Goal: Task Accomplishment & Management: Manage account settings

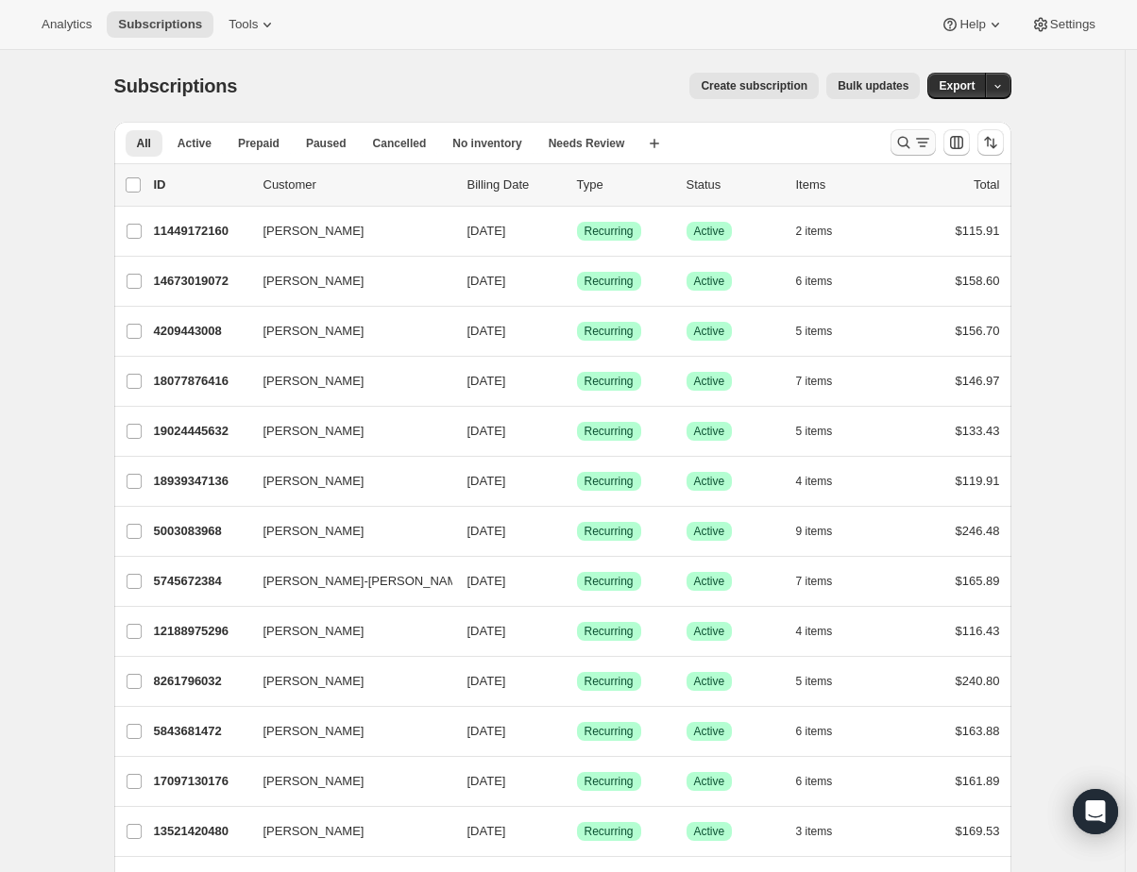
click at [902, 144] on icon "Search and filter results" at bounding box center [903, 142] width 19 height 19
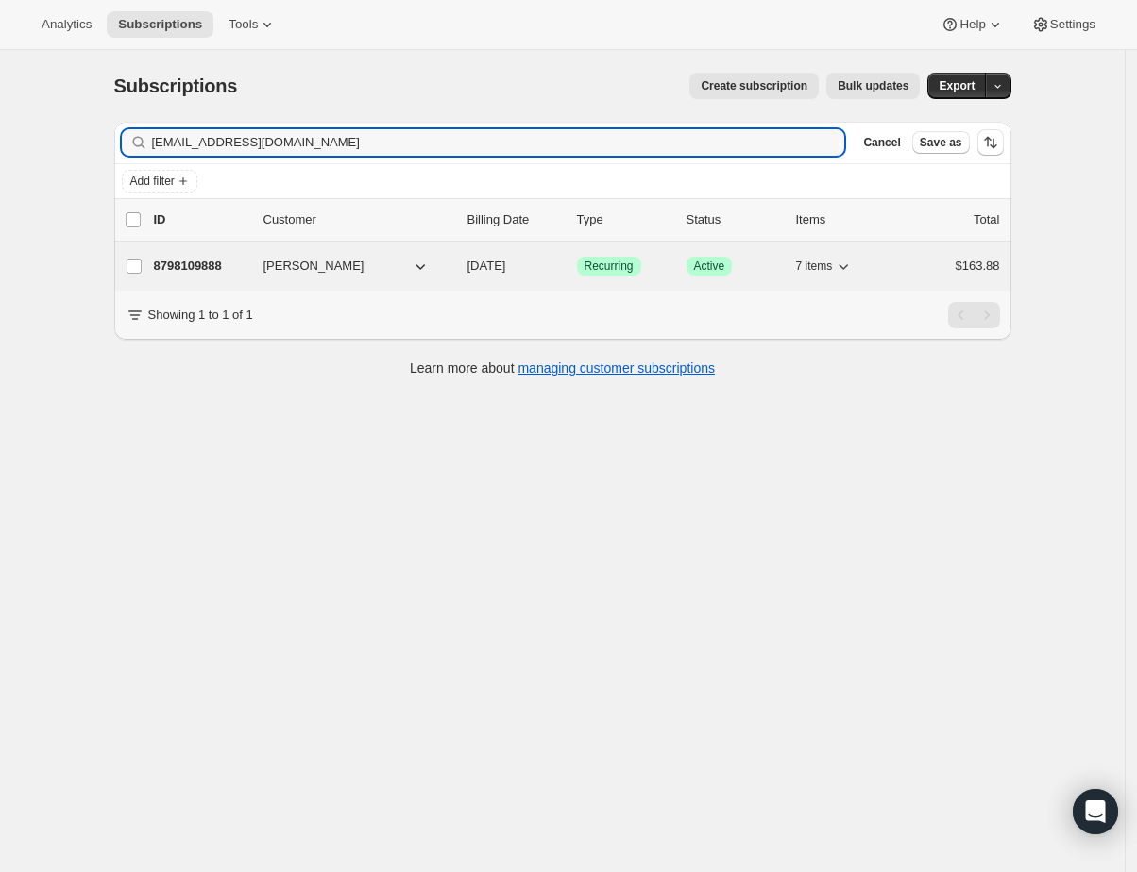
type input "loridunn45@hotmail.com"
click at [192, 255] on div "8798109888 Lori Dunn 10/26/2025 Success Recurring Success Active 7 items $163.88" at bounding box center [577, 266] width 846 height 26
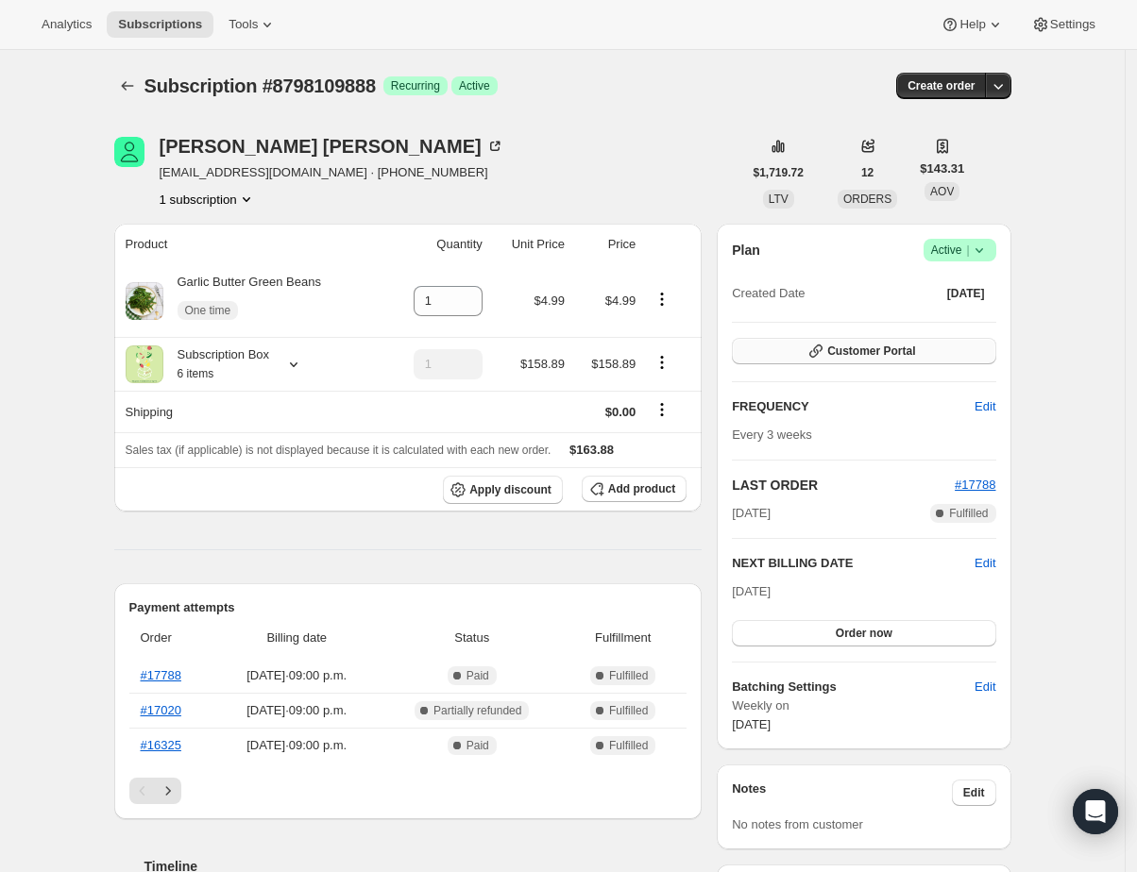
click at [991, 358] on button "Customer Portal" at bounding box center [863, 351] width 263 height 26
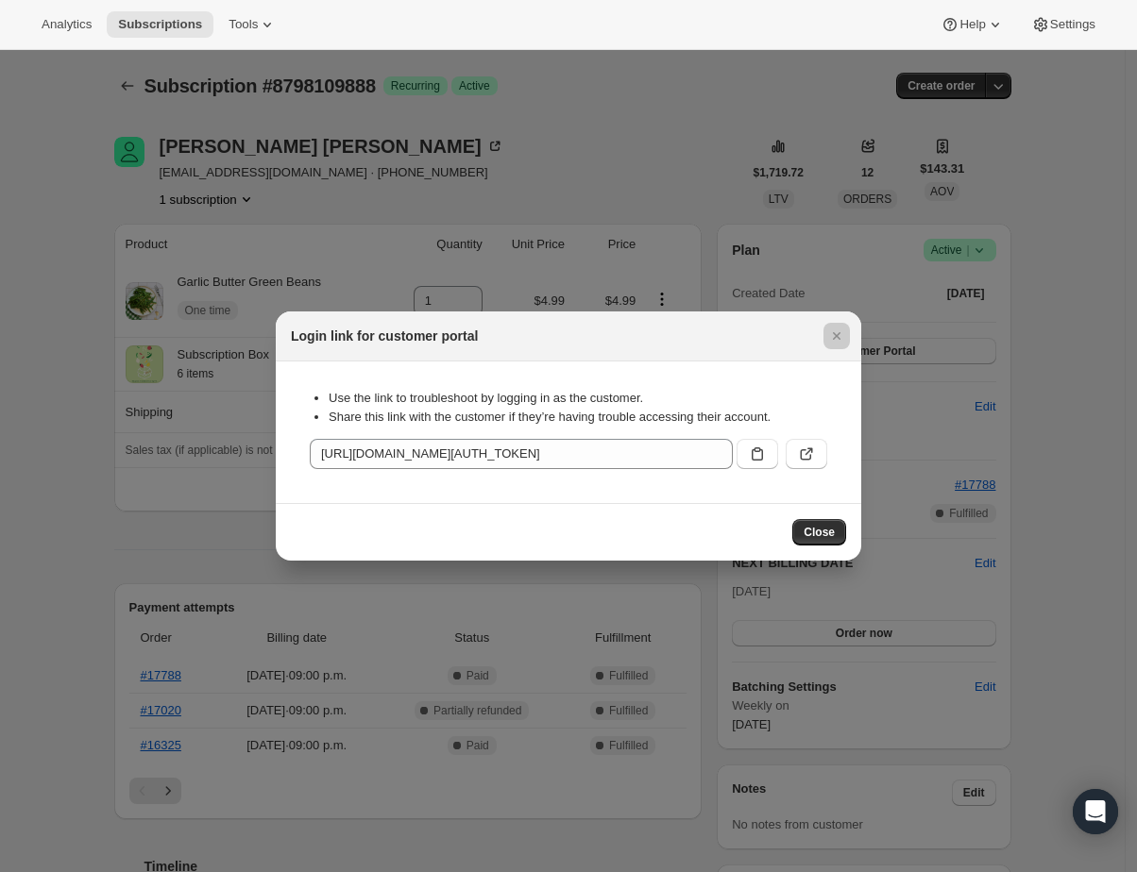
click at [1062, 526] on div at bounding box center [568, 436] width 1137 height 872
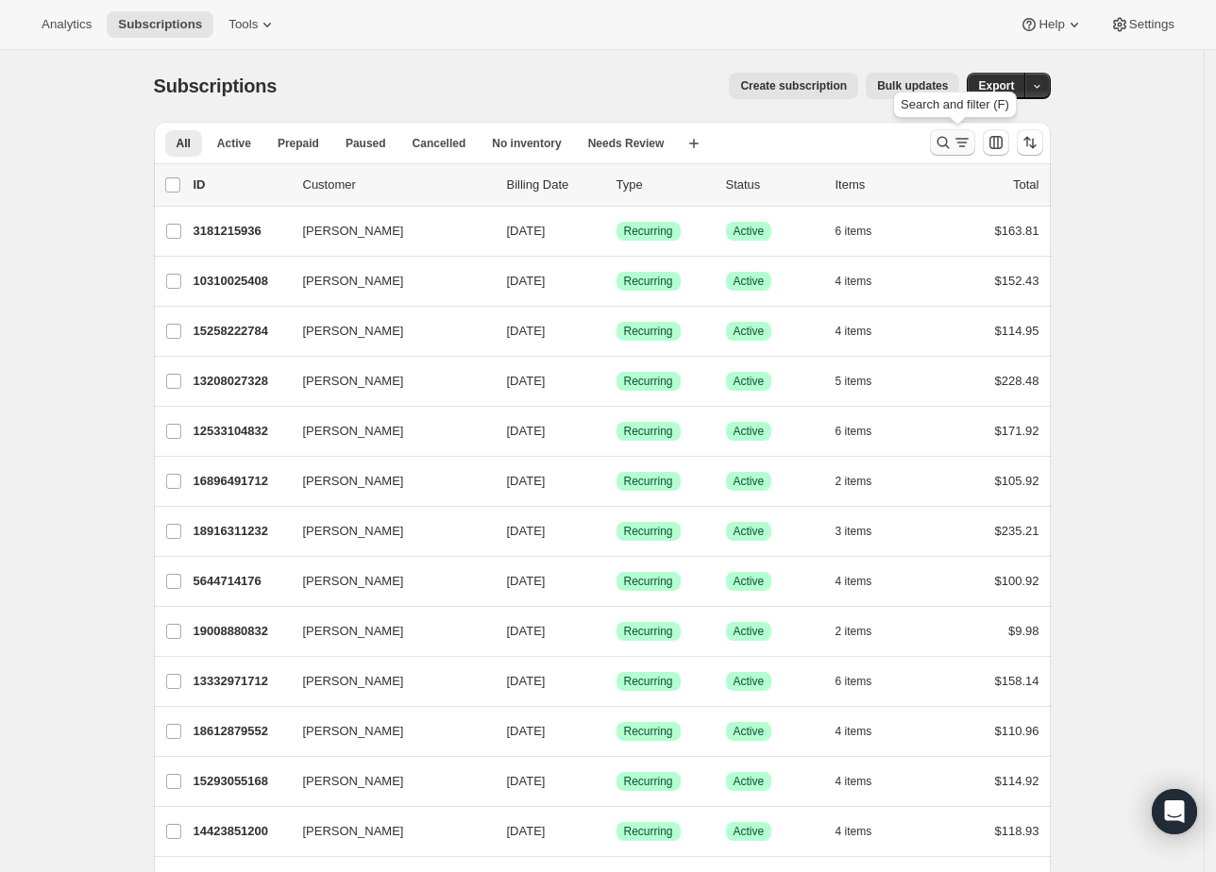
click at [950, 145] on icon "Search and filter results" at bounding box center [943, 142] width 19 height 19
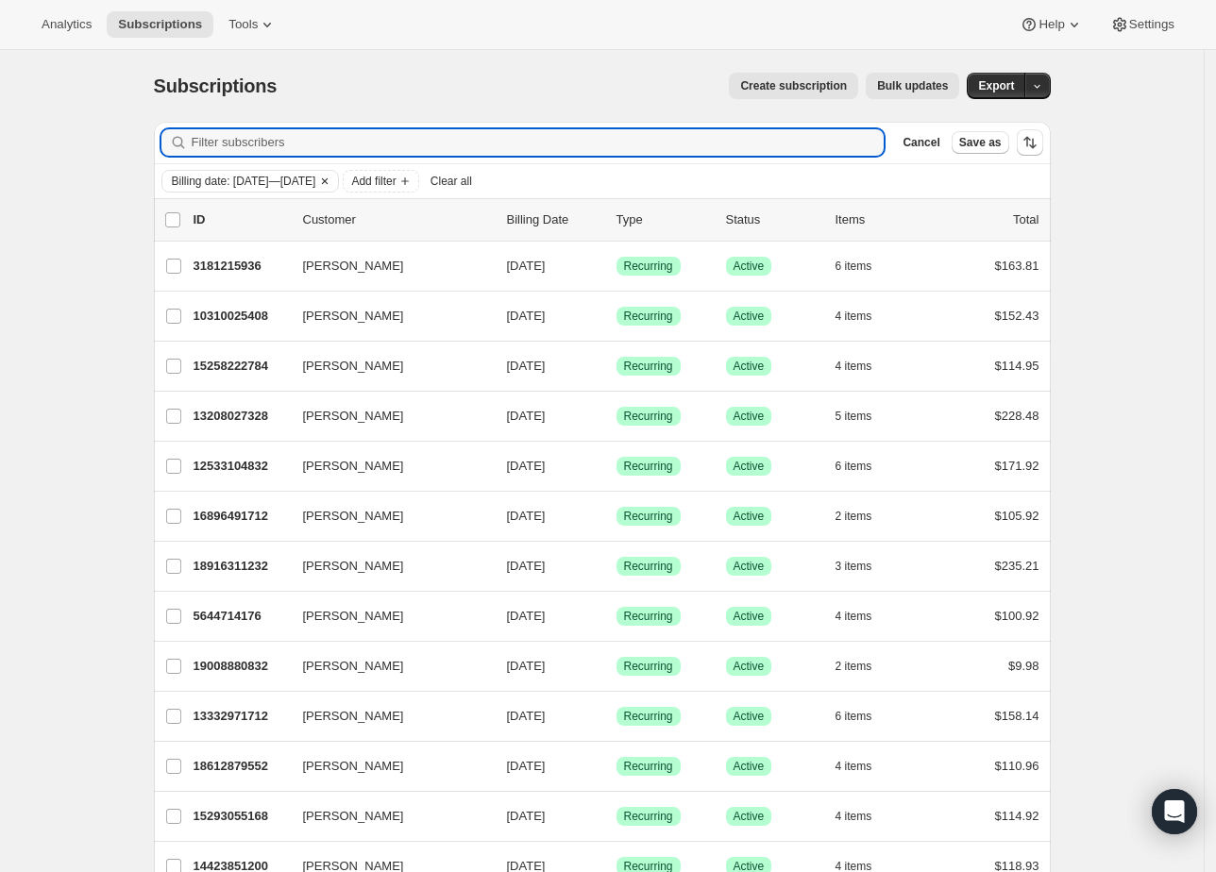
click at [215, 183] on span "Billing date: [DATE]—[DATE]" at bounding box center [244, 181] width 144 height 15
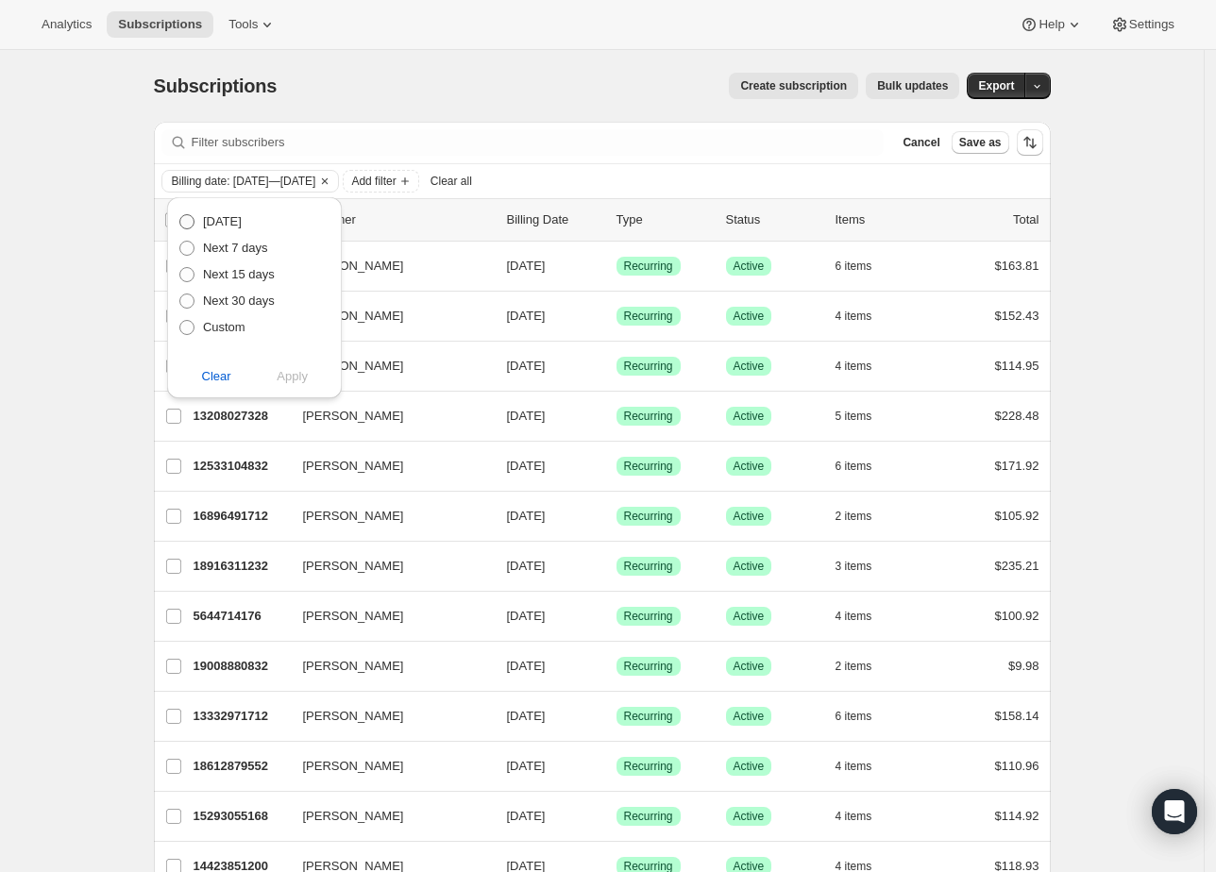
click at [215, 218] on span "[DATE]" at bounding box center [222, 221] width 39 height 14
click at [180, 215] on input "[DATE]" at bounding box center [179, 214] width 1 height 1
radio input "true"
click at [282, 378] on span "Apply" at bounding box center [292, 376] width 31 height 19
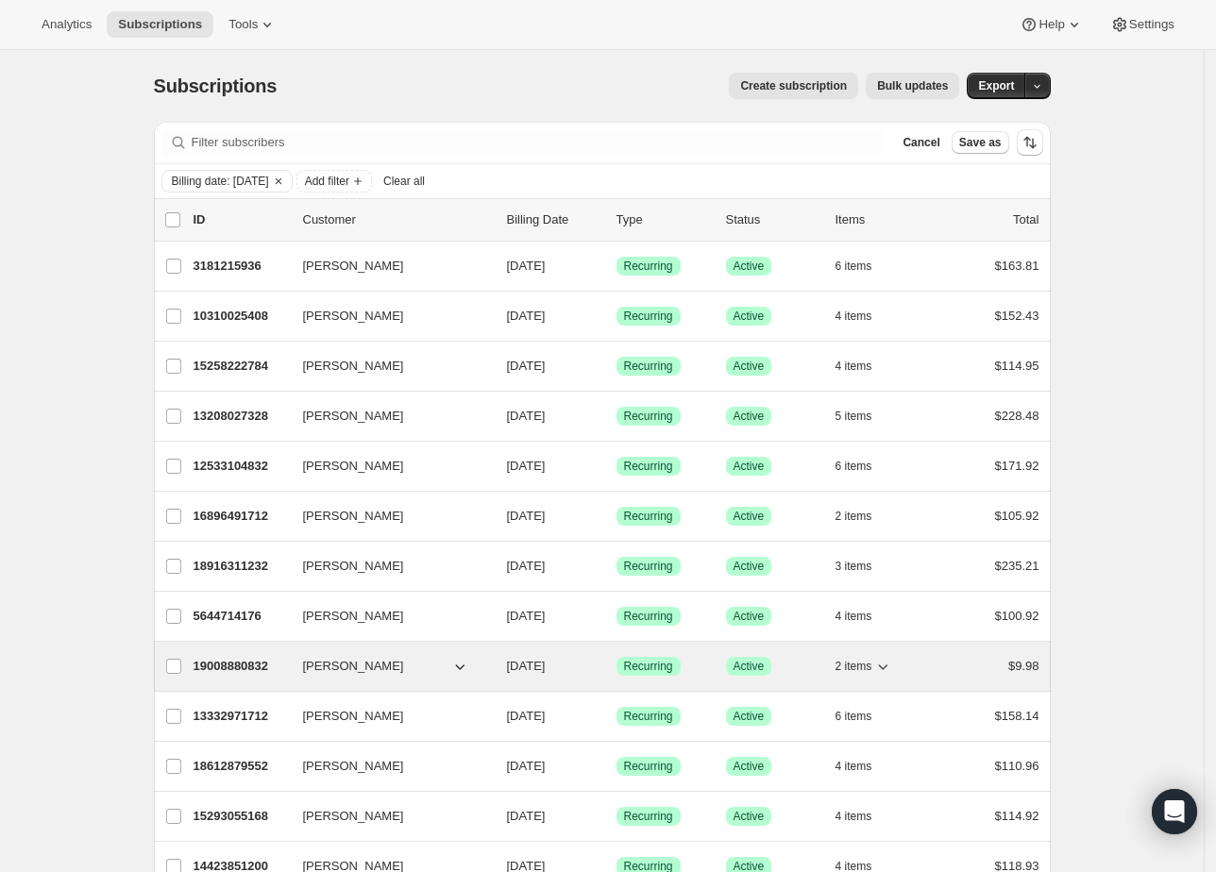
click at [231, 661] on p "19008880832" at bounding box center [241, 666] width 94 height 19
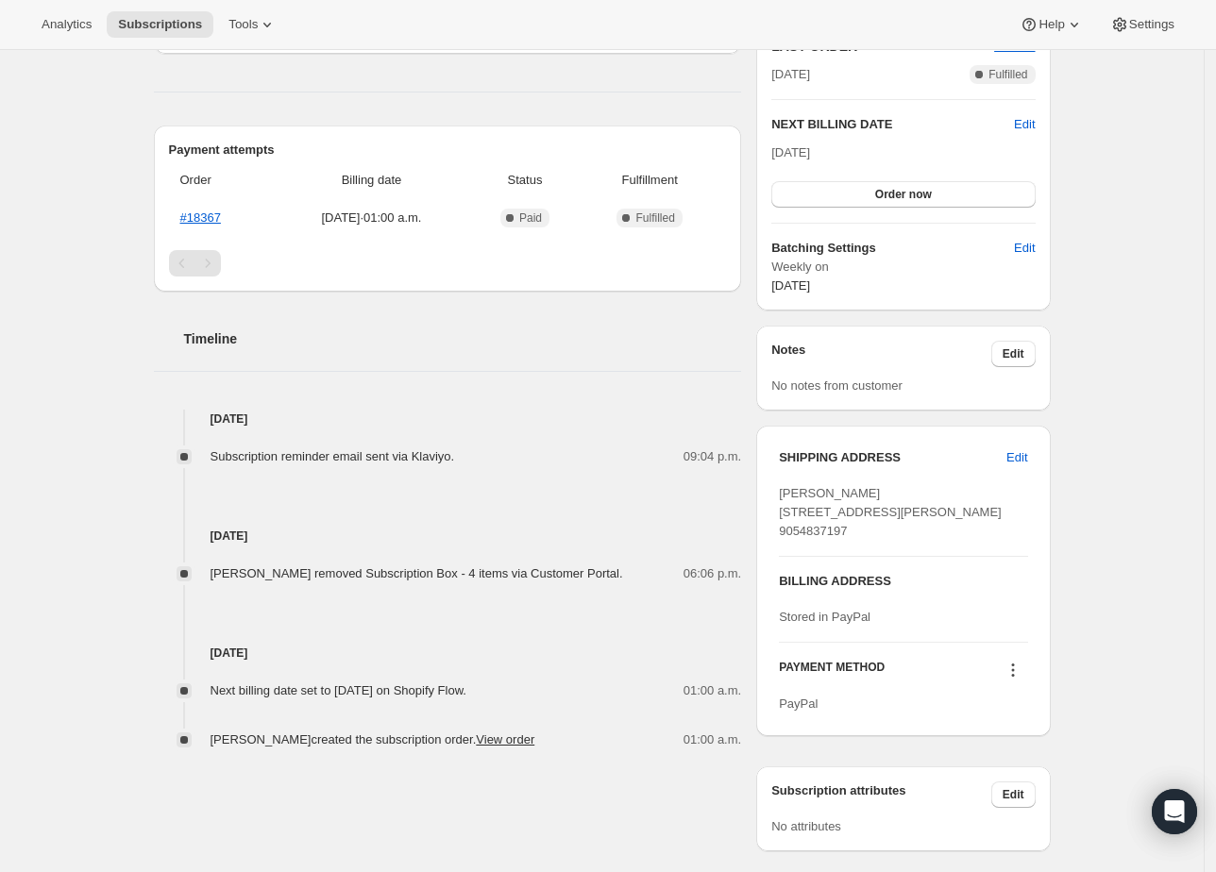
scroll to position [512, 0]
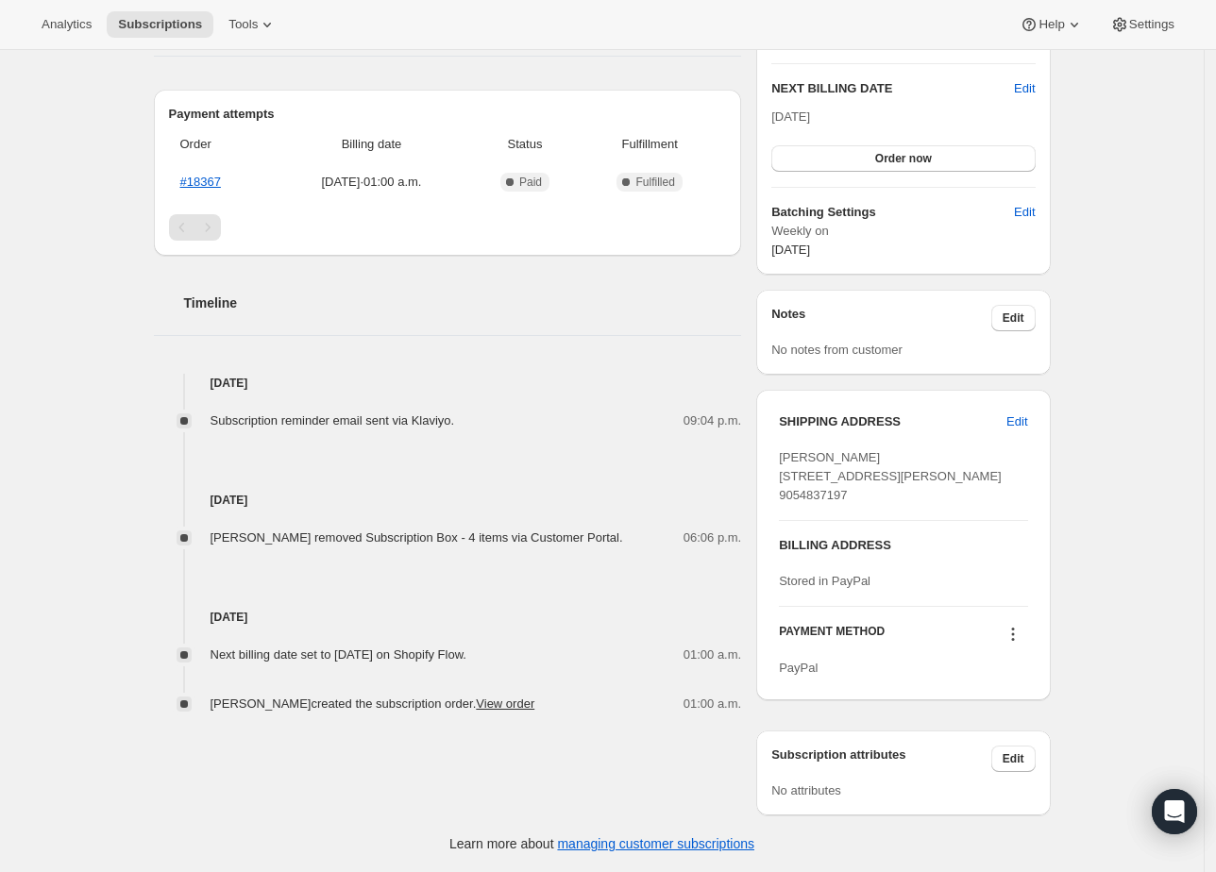
click at [431, 720] on div "[PERSON_NAME] [EMAIL_ADDRESS][DOMAIN_NAME] · [PHONE_NUMBER] 1 subscription $80.…" at bounding box center [595, 224] width 912 height 1184
click at [205, 175] on link "#18367" at bounding box center [200, 182] width 41 height 14
click at [1125, 397] on div "Subscription #19008880832. This page is ready Subscription #19008880832 Success…" at bounding box center [602, 223] width 1204 height 1297
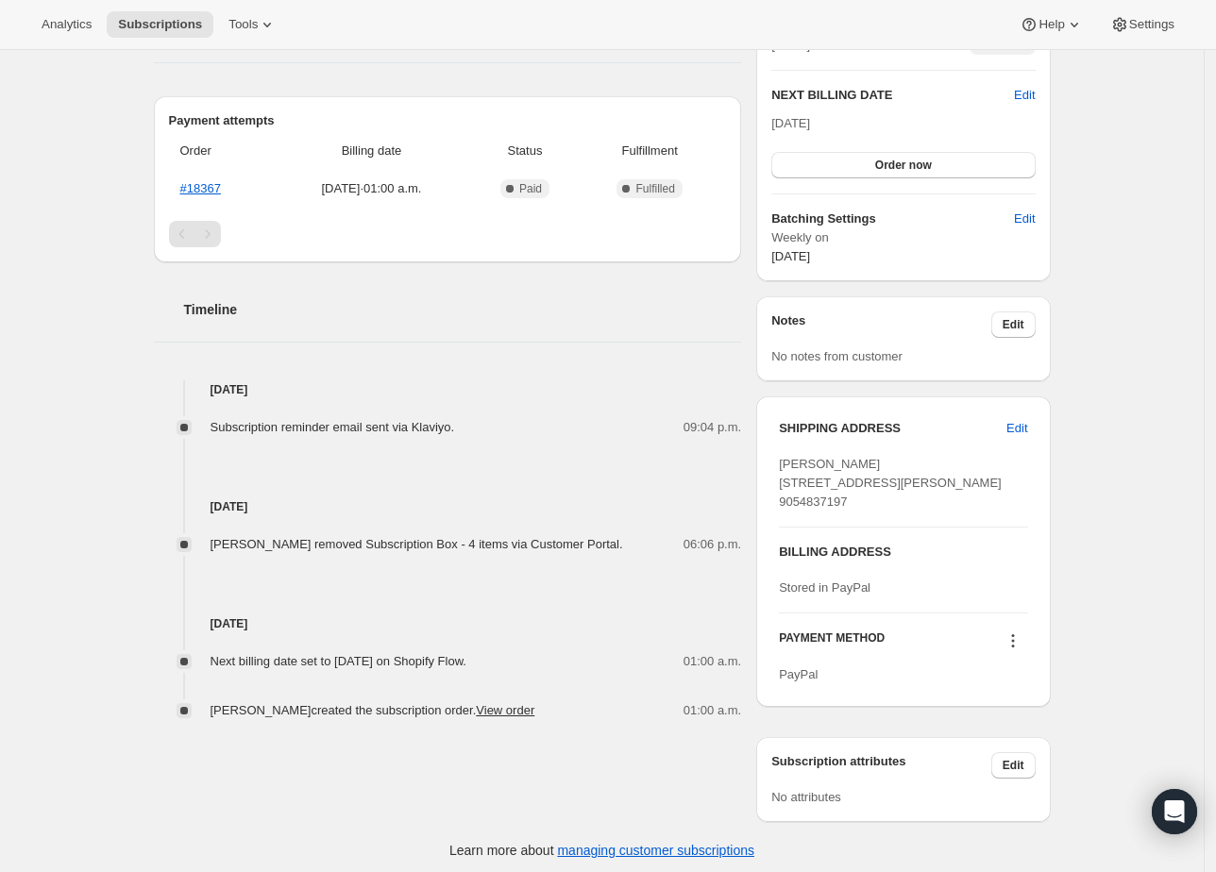
scroll to position [0, 0]
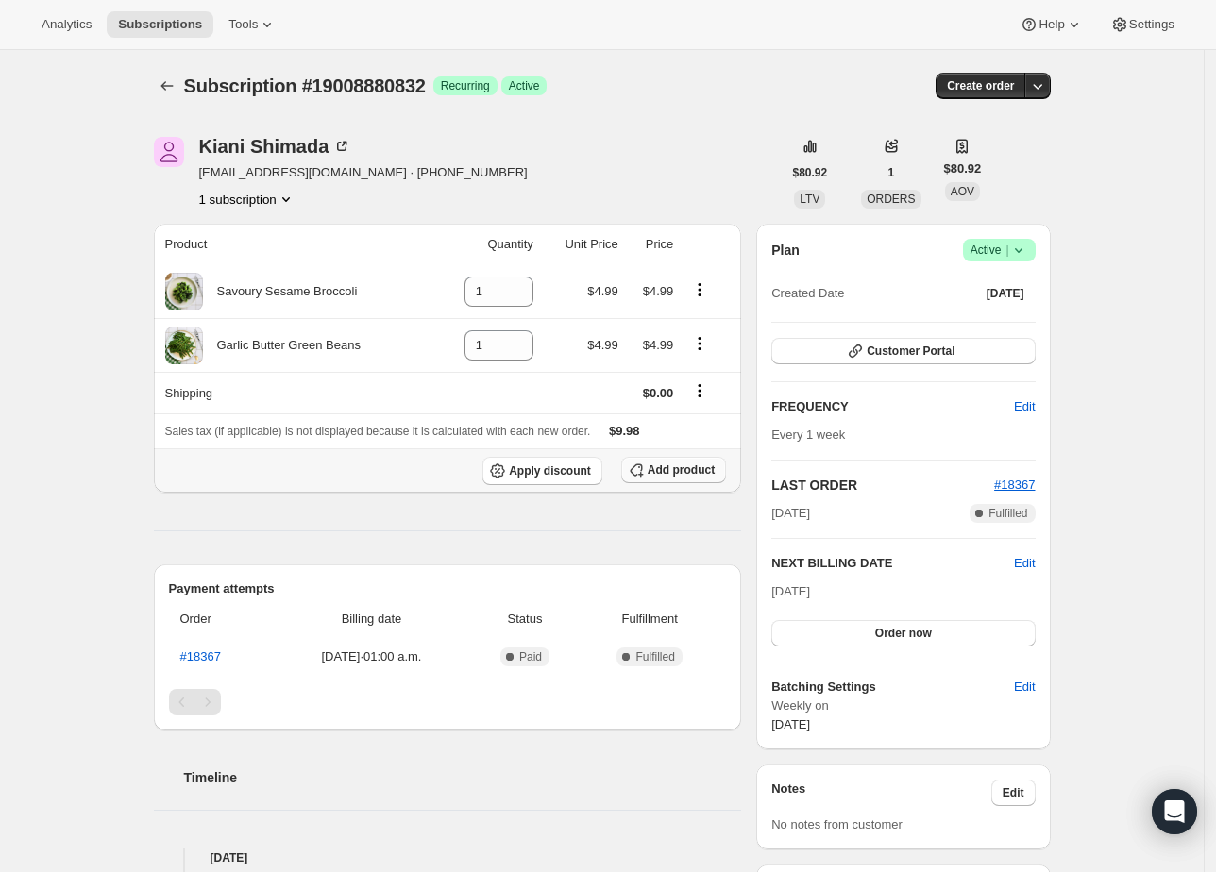
click at [694, 472] on span "Add product" at bounding box center [681, 470] width 67 height 15
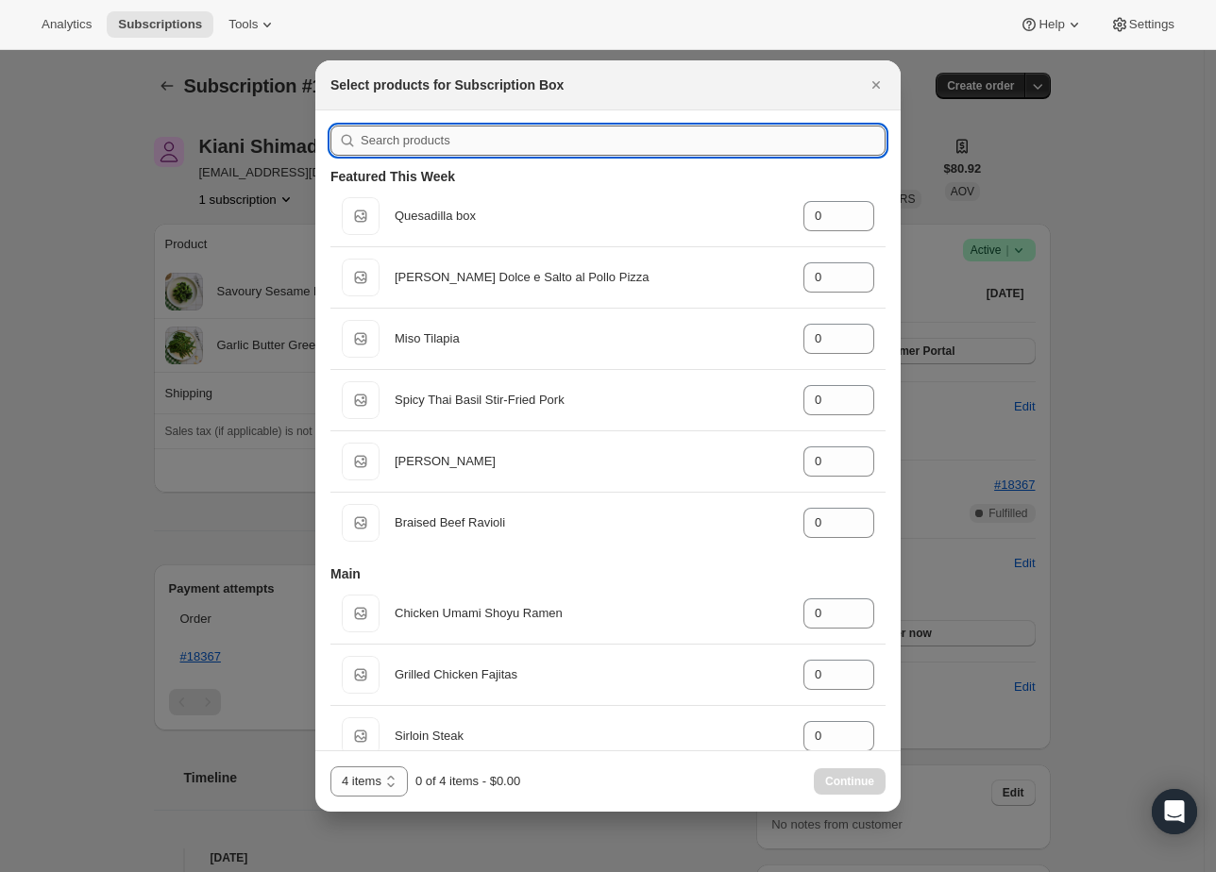
click at [603, 143] on input ":rdg:" at bounding box center [623, 141] width 525 height 30
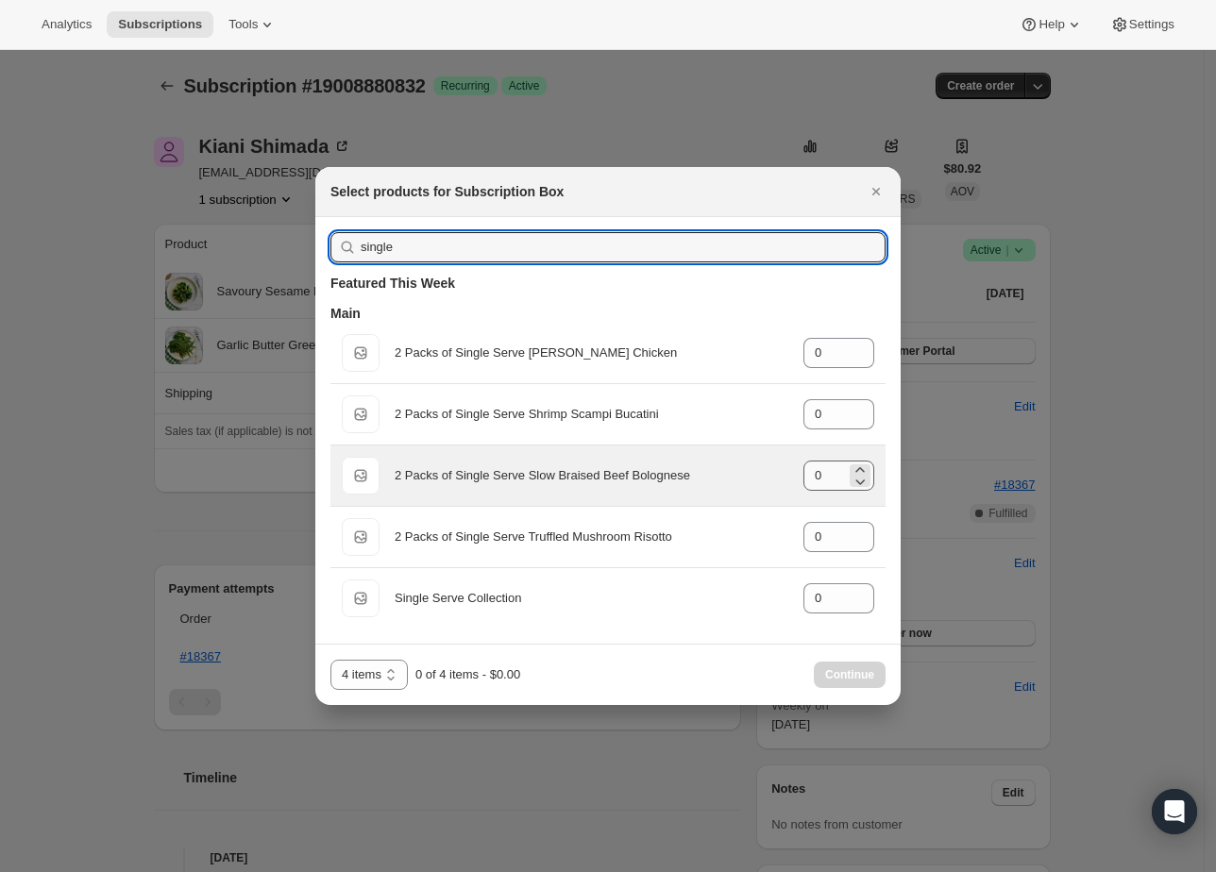
type input "single"
click at [824, 484] on input "0" at bounding box center [824, 476] width 42 height 30
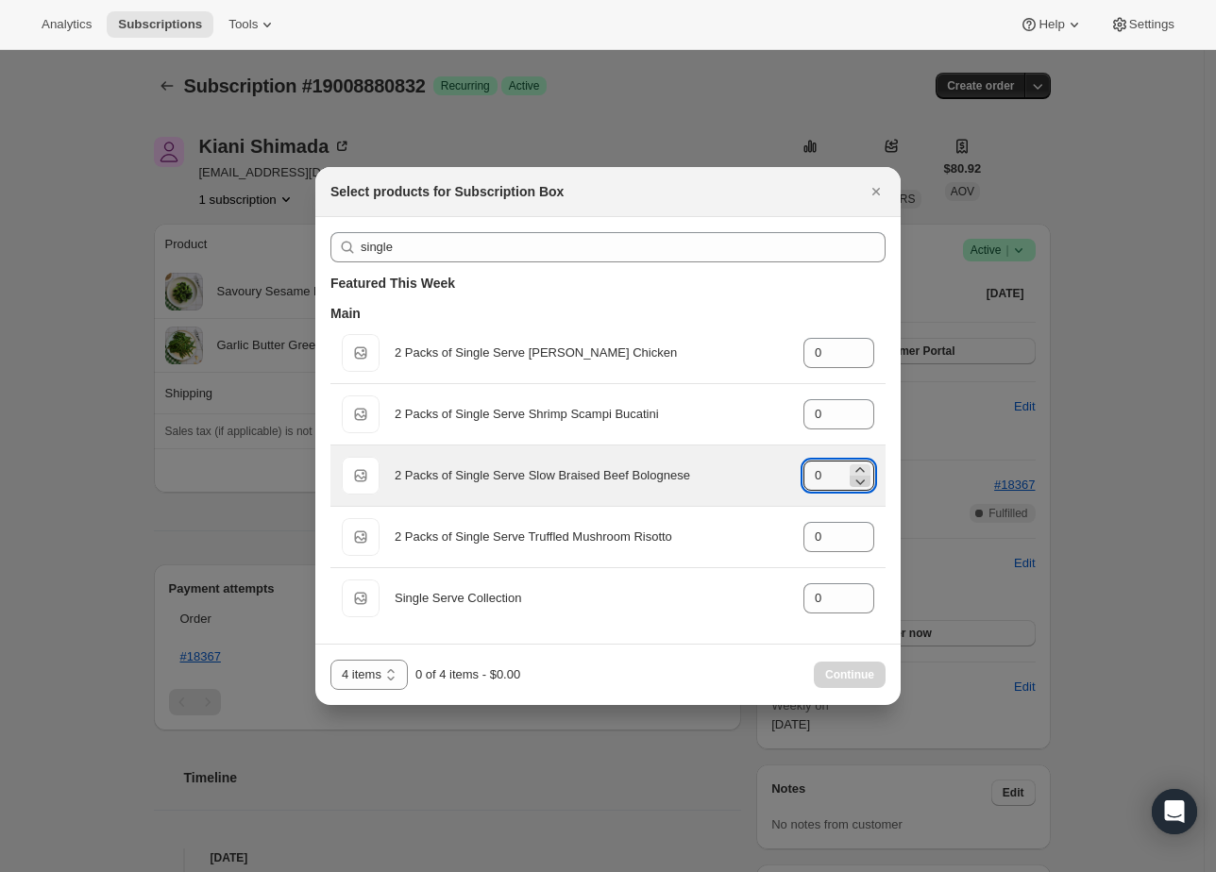
click at [865, 472] on icon ":rdg:" at bounding box center [860, 481] width 19 height 19
click at [862, 467] on icon ":rdg:" at bounding box center [860, 470] width 19 height 19
type input "1"
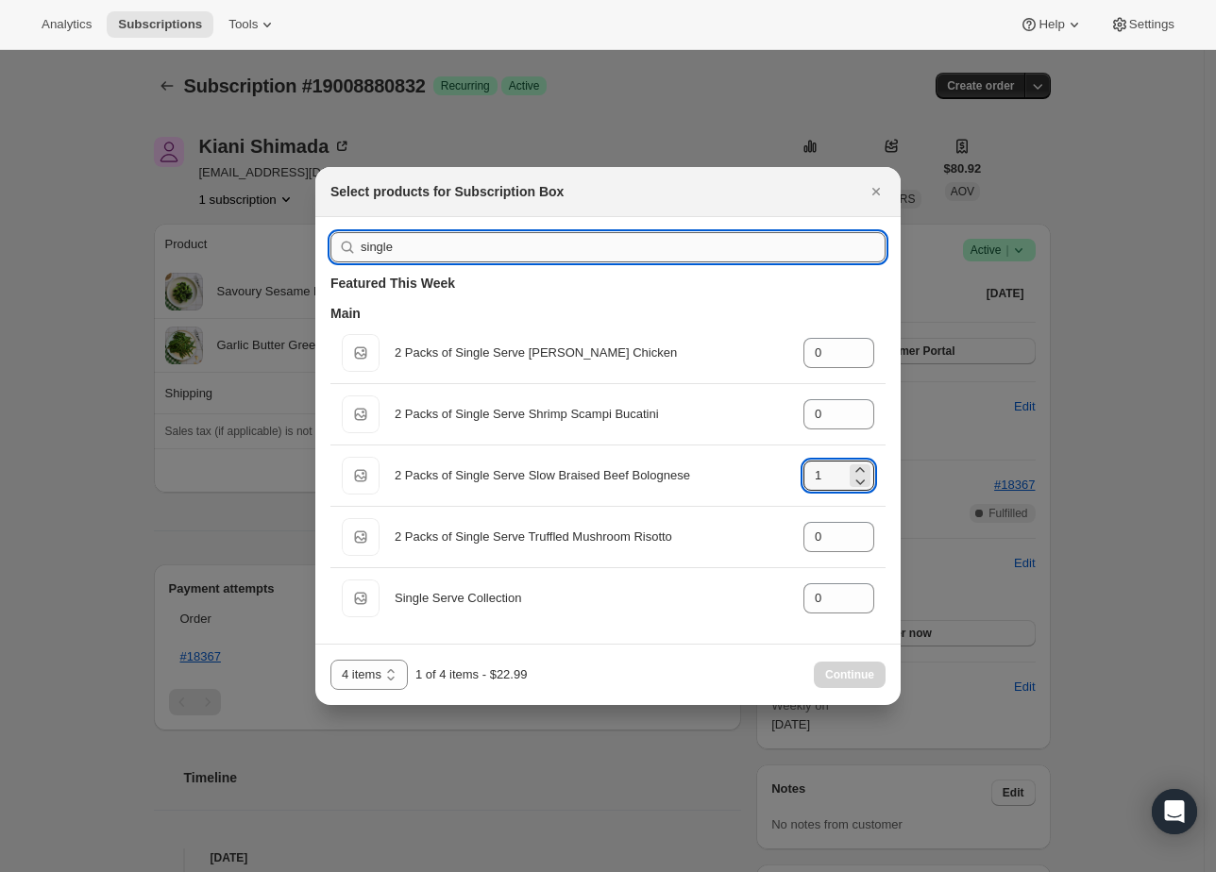
click at [650, 256] on input "single" at bounding box center [623, 247] width 525 height 30
type input "b"
type input "0"
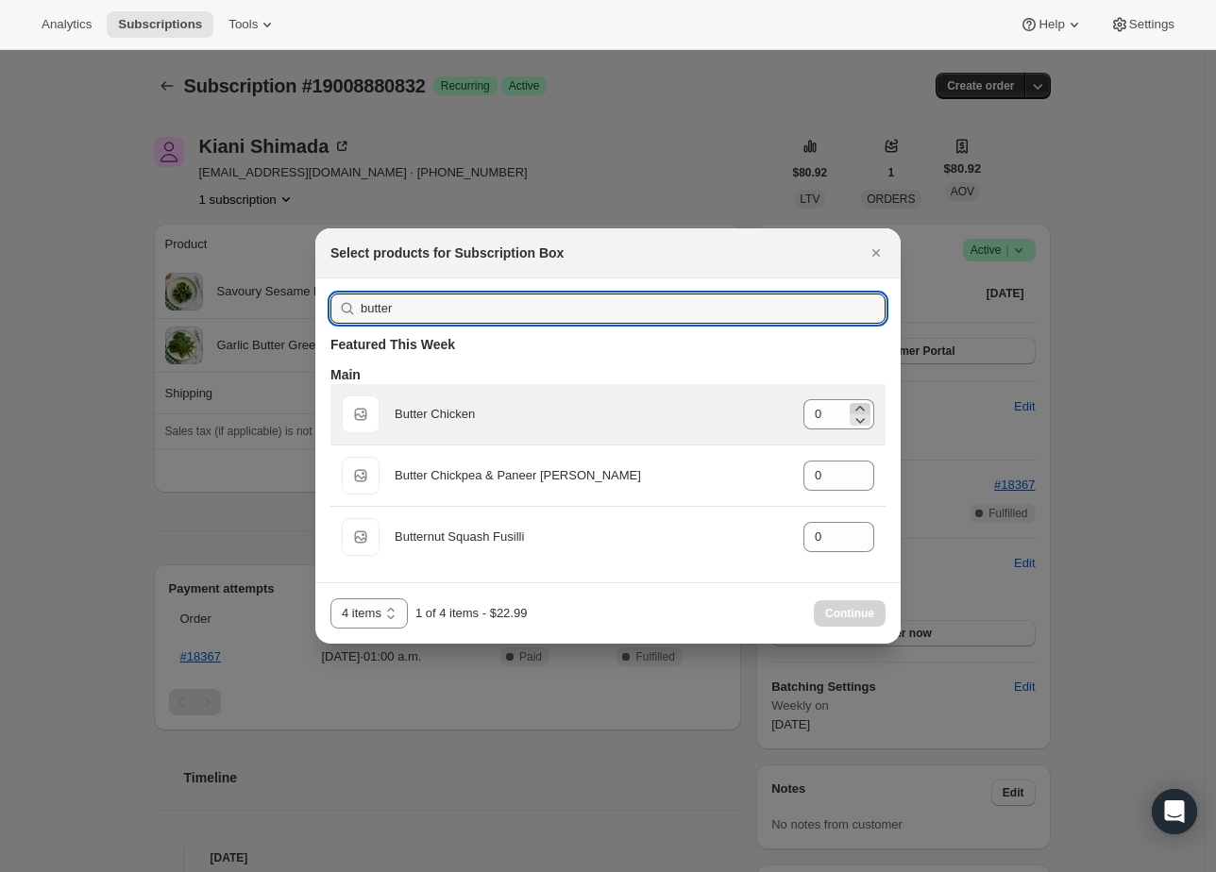
type input "butter"
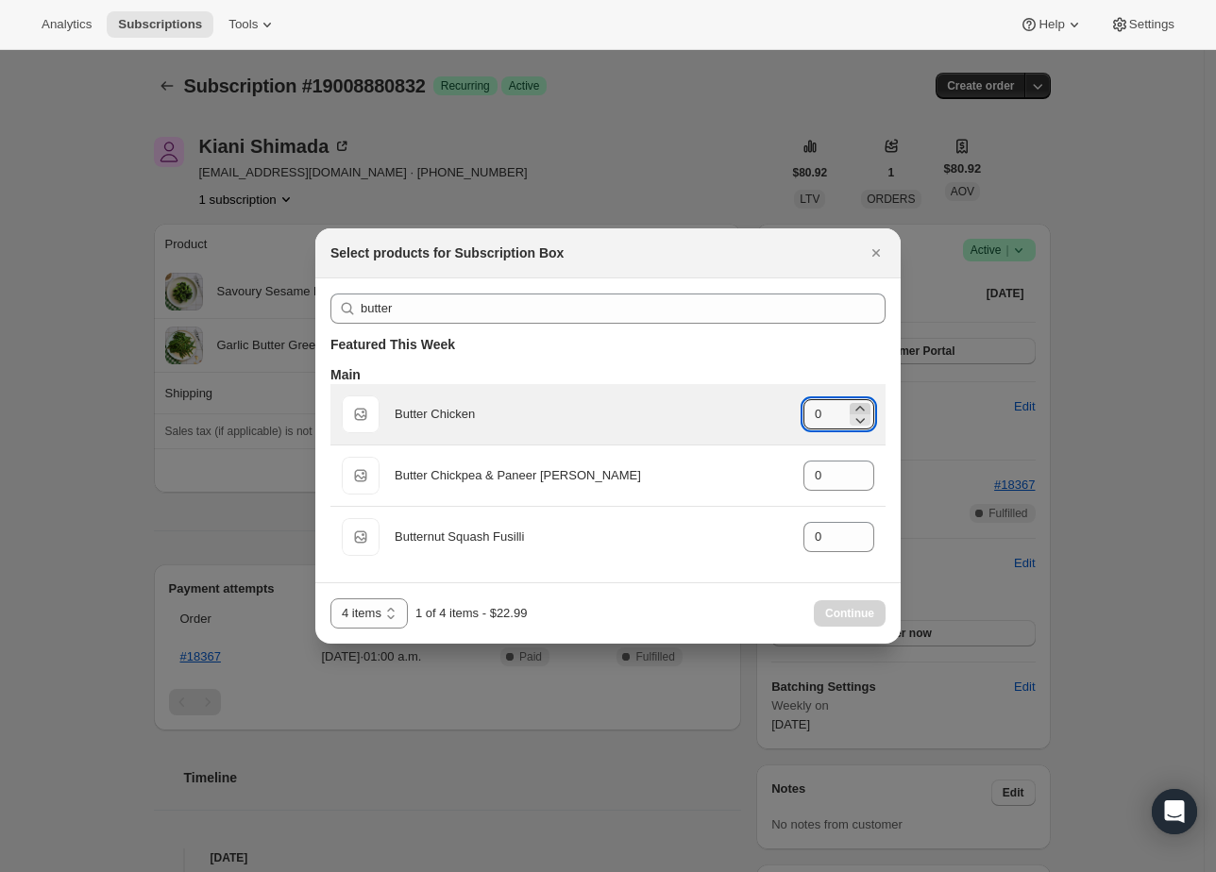
click at [857, 406] on icon ":rdg:" at bounding box center [860, 408] width 19 height 19
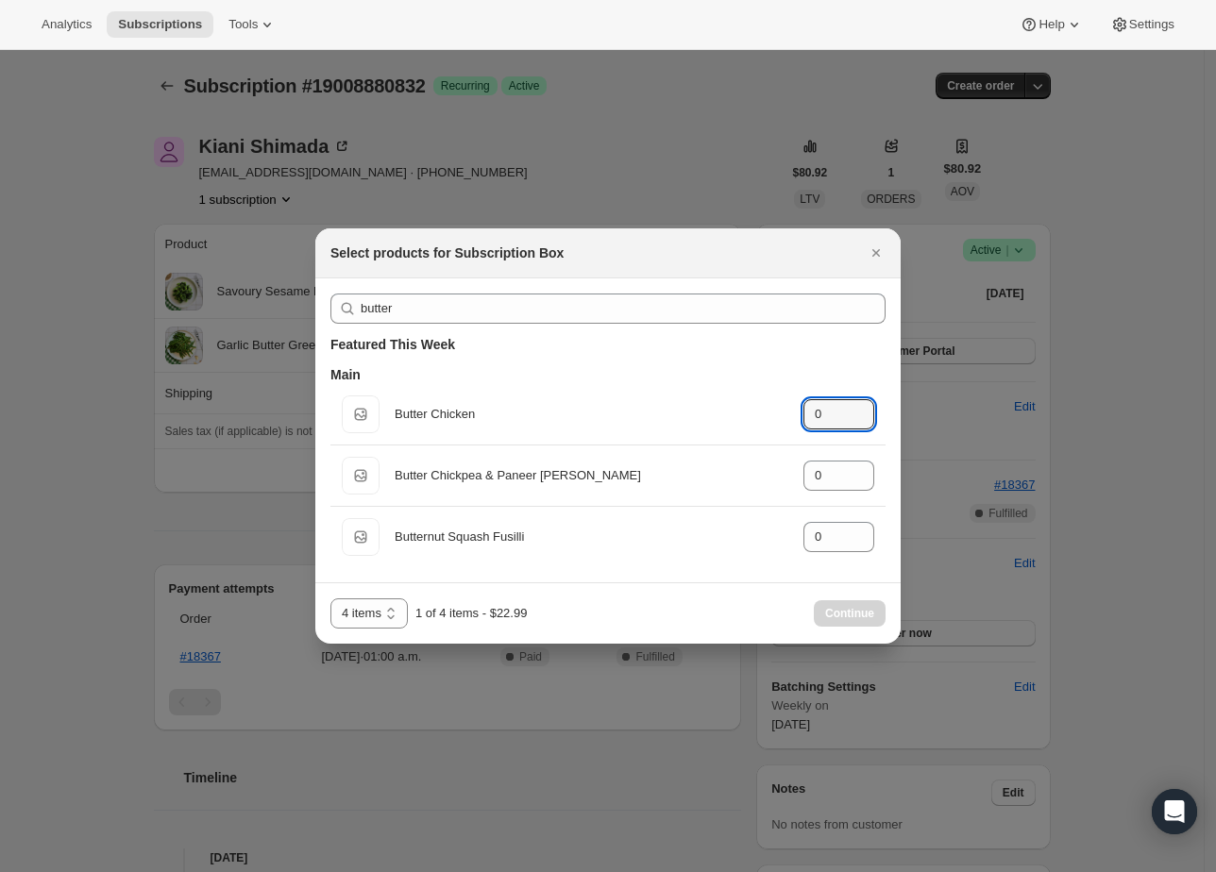
type input "1"
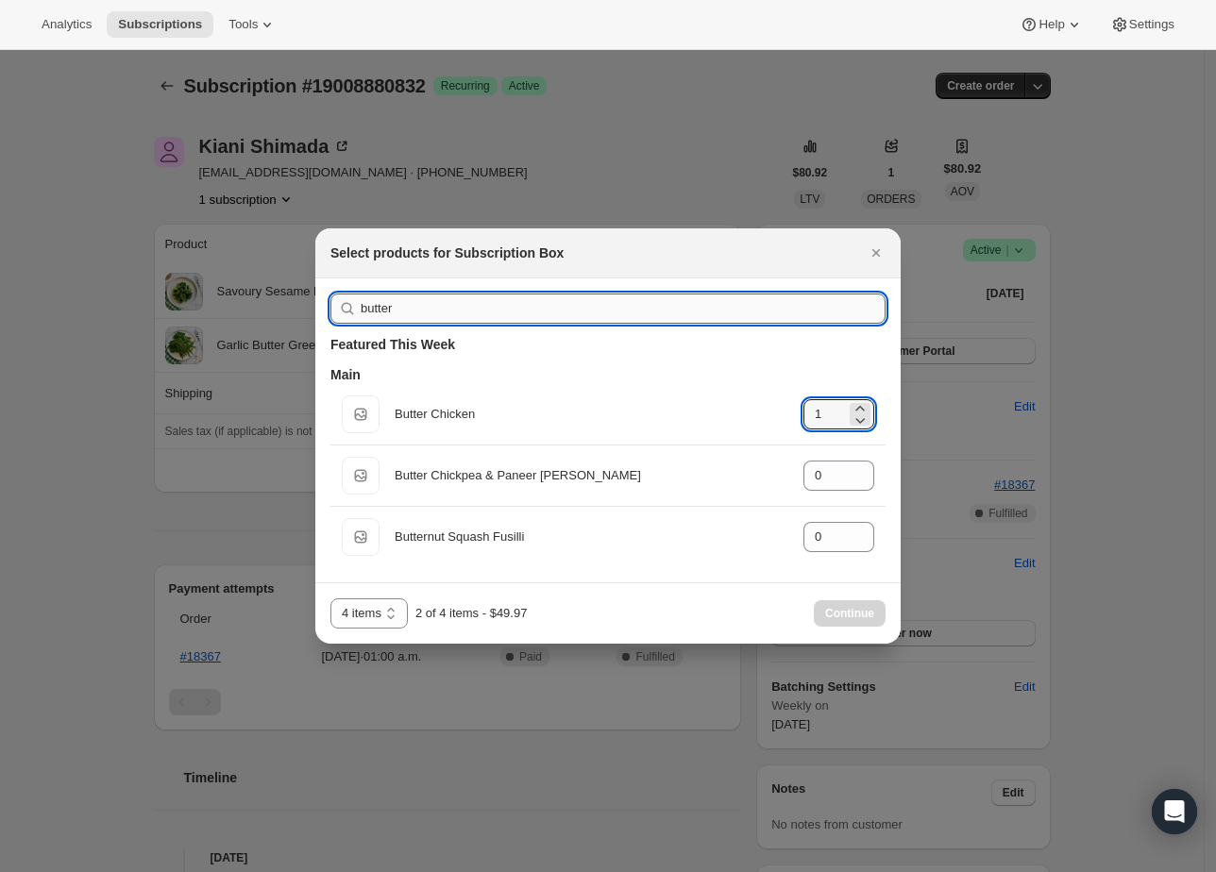
click at [562, 312] on input "butter" at bounding box center [623, 309] width 525 height 30
type input "ra"
type input "0"
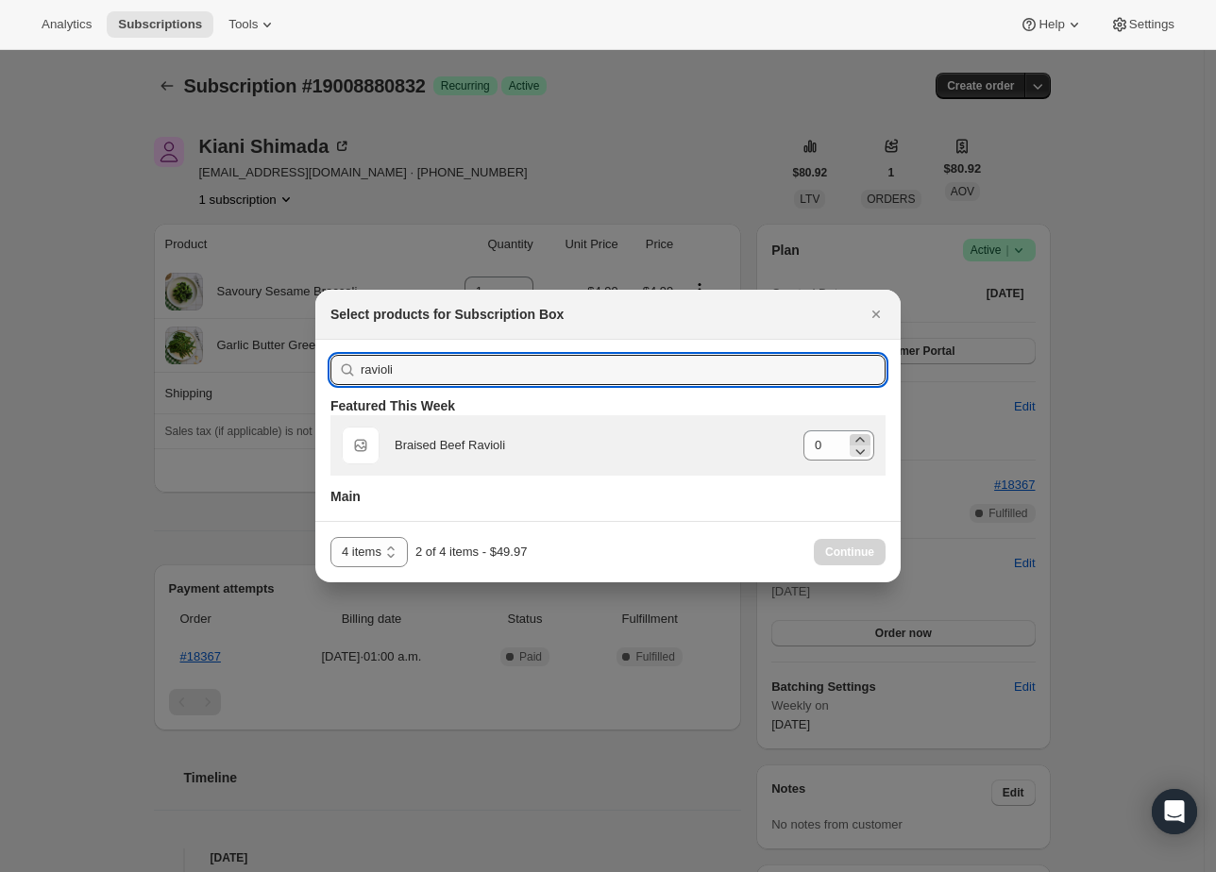
type input "ravioli"
click at [860, 440] on icon ":rdg:" at bounding box center [860, 439] width 19 height 19
type input "1"
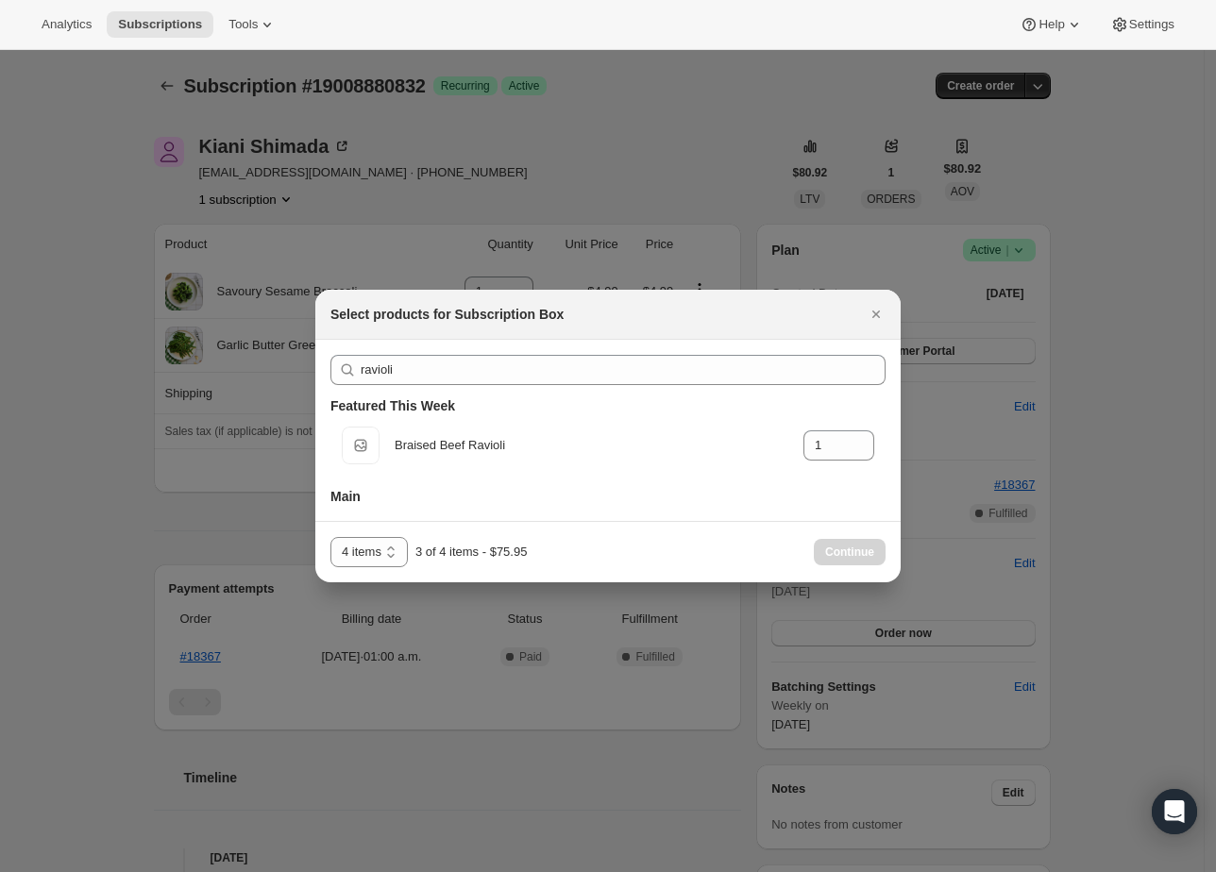
click at [788, 570] on div "4 items 6 items 9 items 15 items 4 items 3 of 4 items - $75.95 Continue" at bounding box center [607, 551] width 585 height 61
click at [855, 560] on div "Continue" at bounding box center [850, 552] width 72 height 26
click at [858, 555] on div "Continue" at bounding box center [850, 552] width 72 height 26
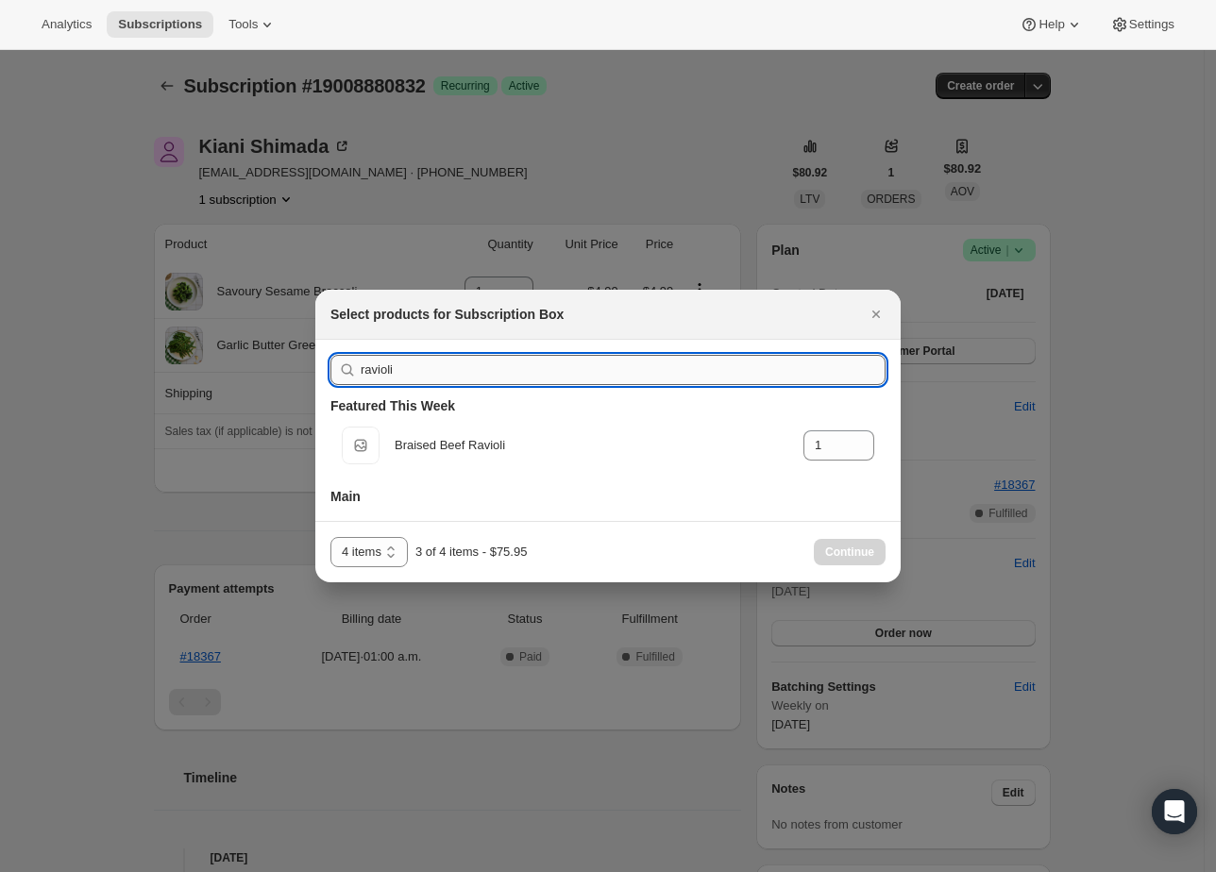
click at [720, 366] on input "ravioli" at bounding box center [623, 370] width 525 height 30
click at [717, 371] on input "ravioli" at bounding box center [623, 370] width 525 height 30
type input "s"
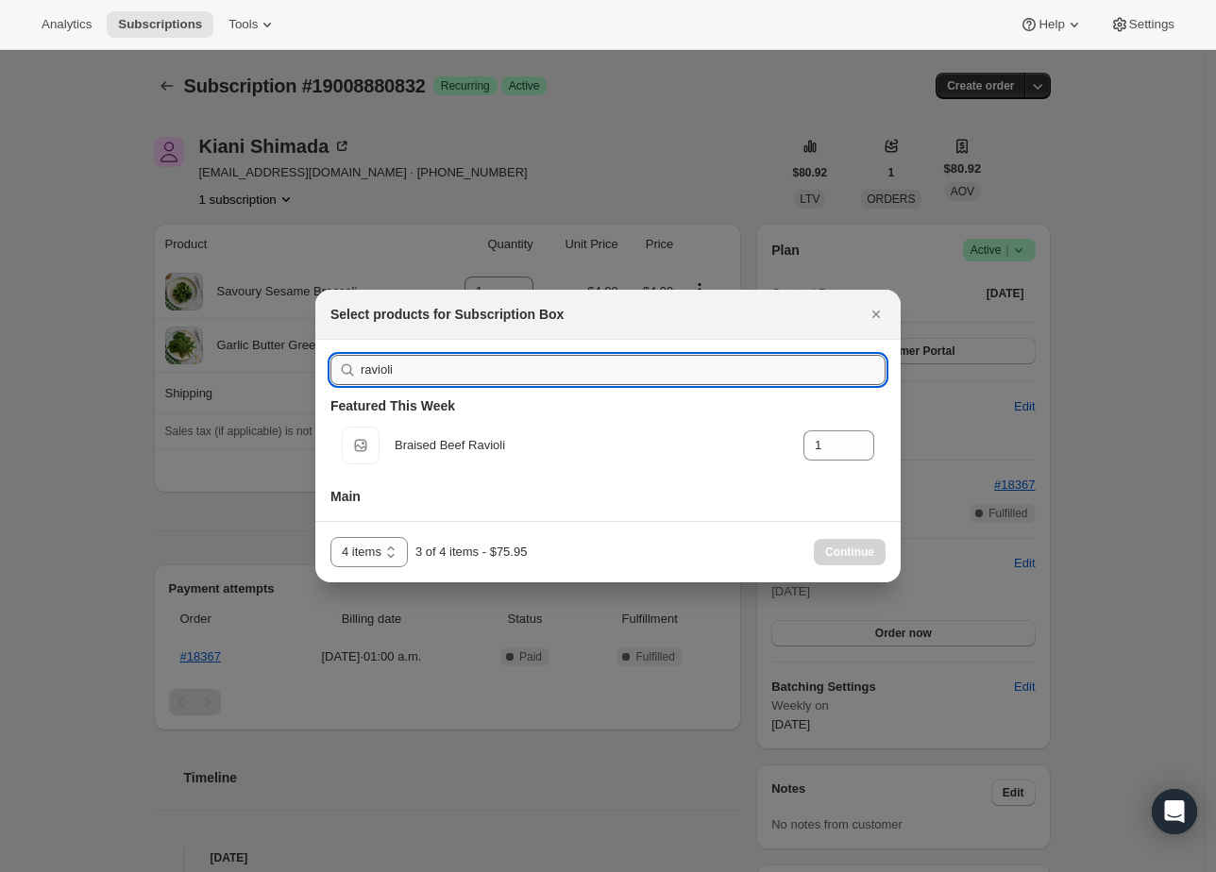
type input "0"
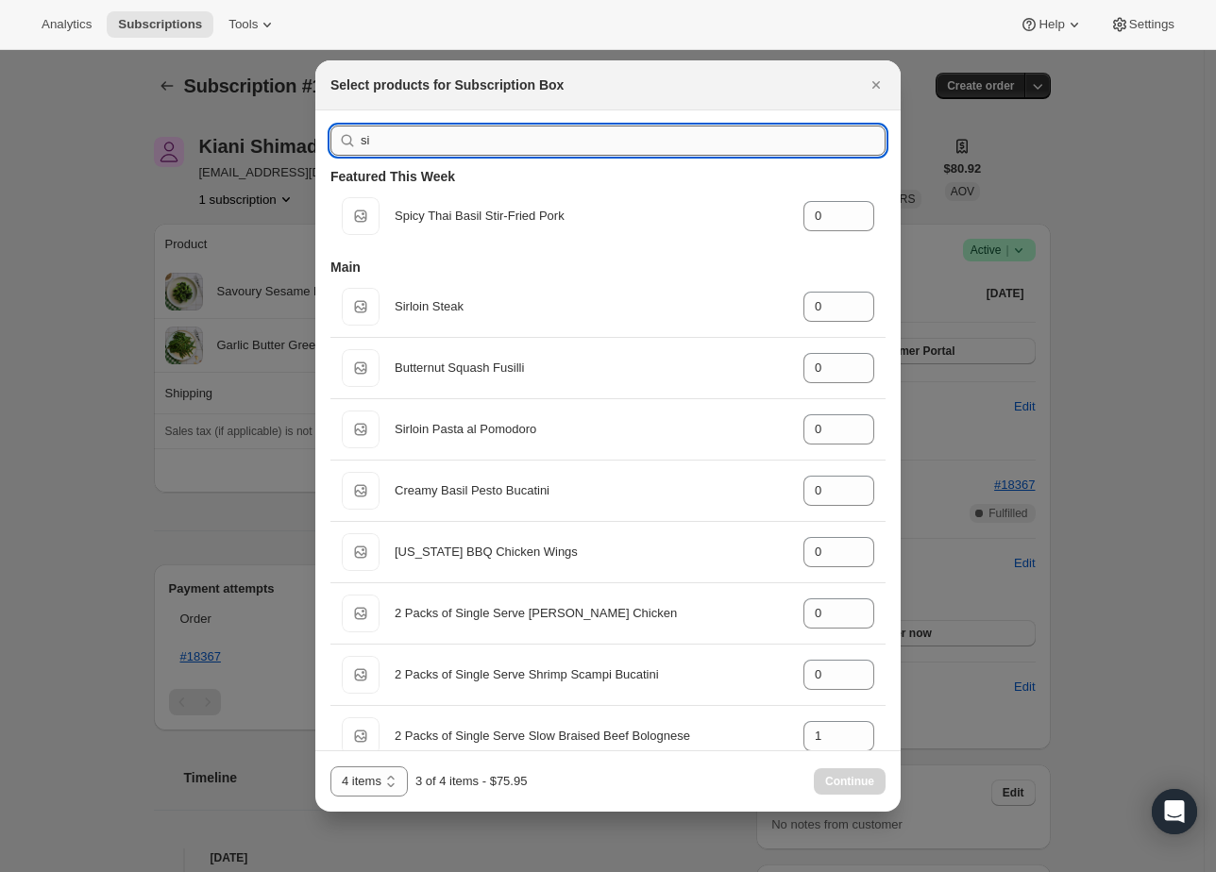
type input "sin"
type input "1"
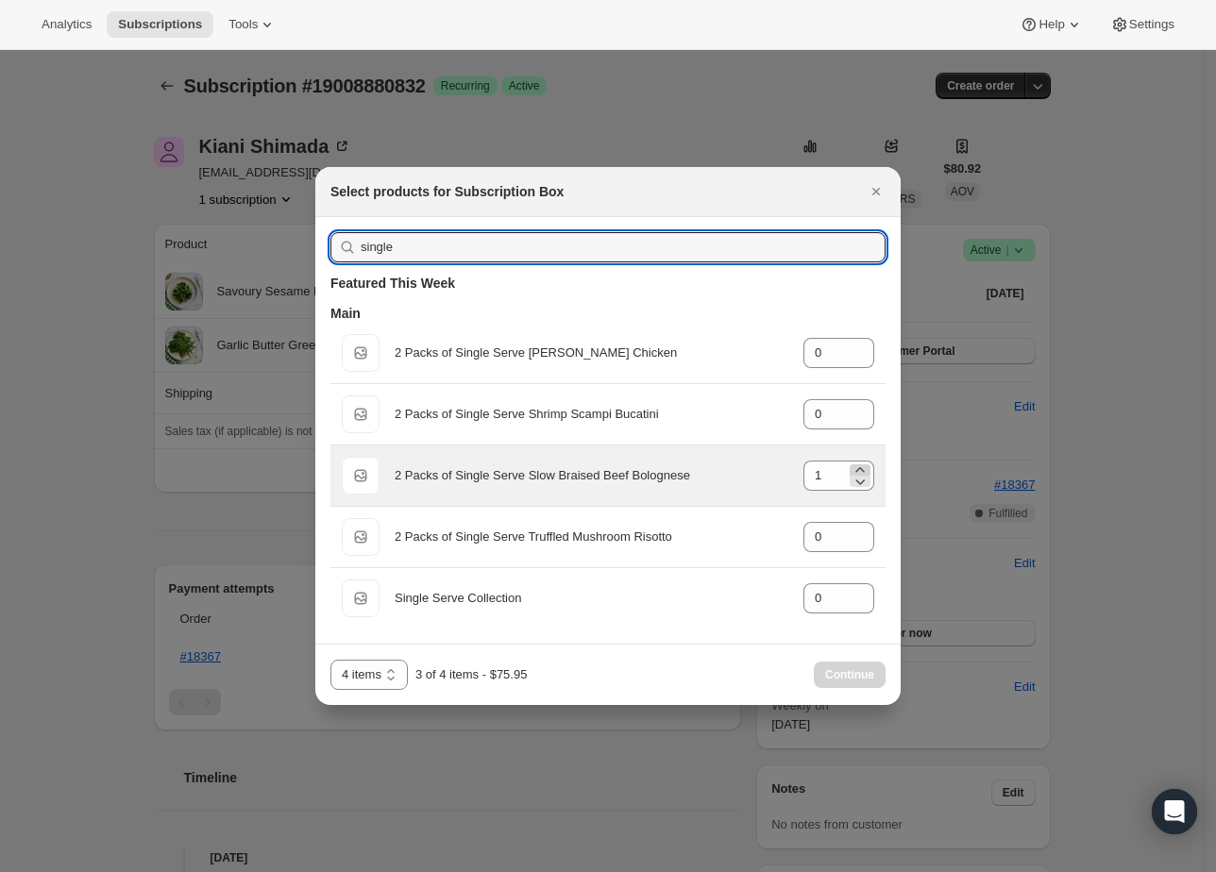
type input "single"
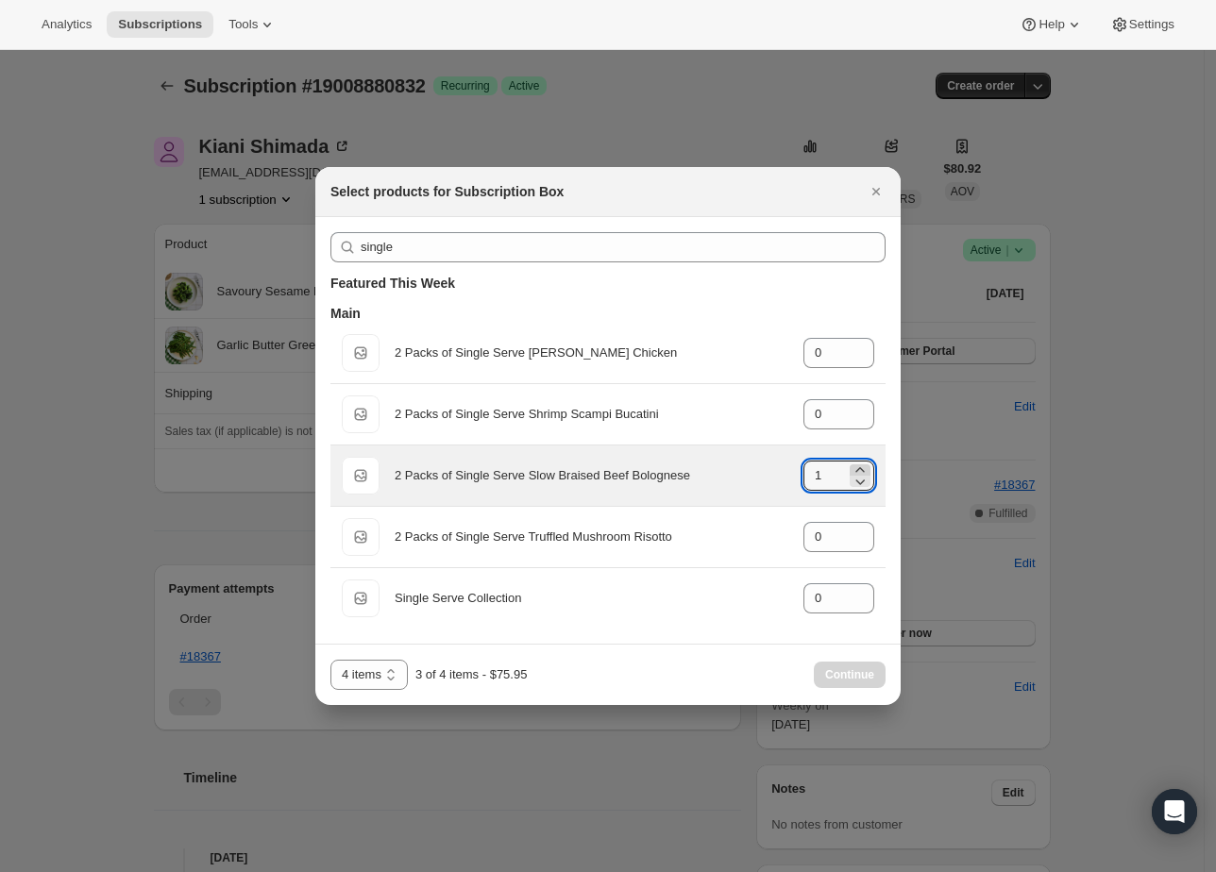
click at [859, 468] on icon ":rdg:" at bounding box center [859, 469] width 8 height 5
type input "2"
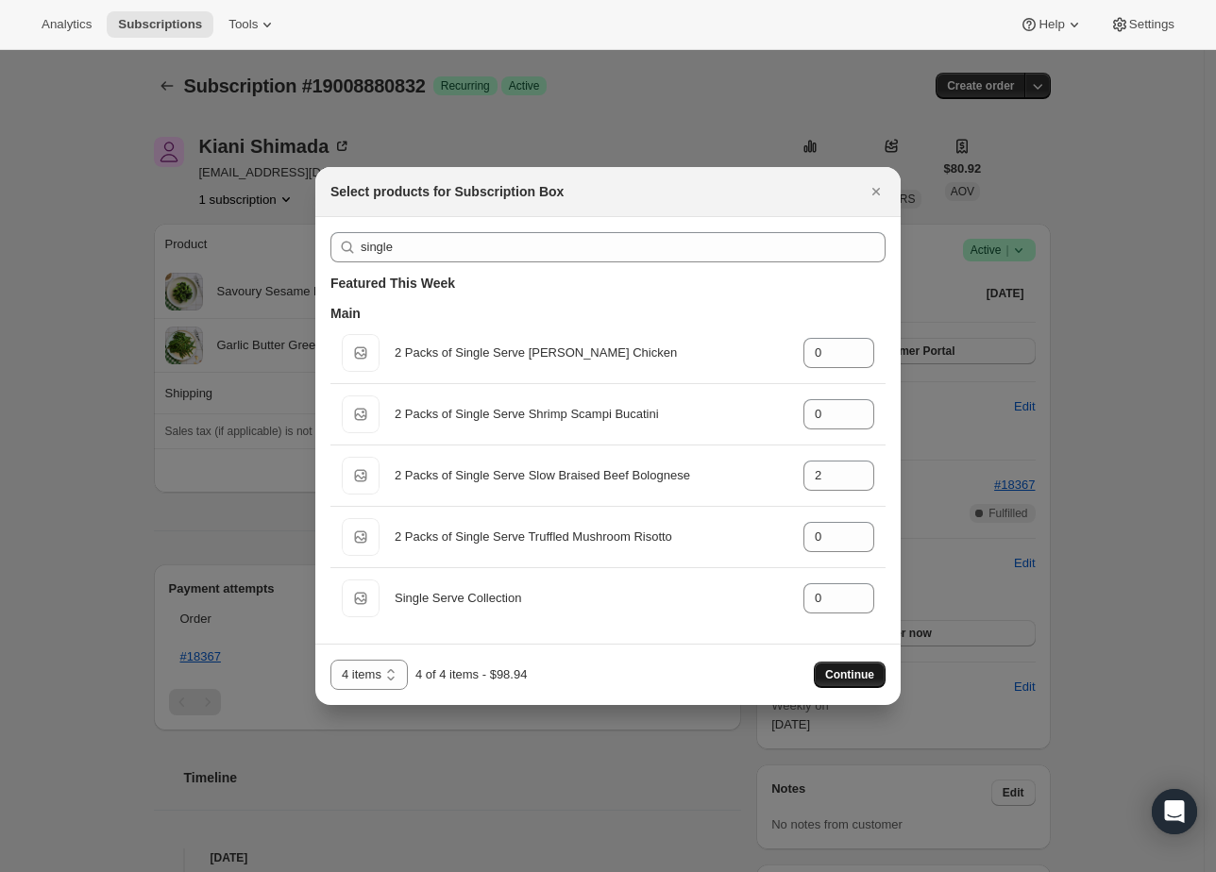
click at [865, 683] on button "Continue" at bounding box center [850, 675] width 72 height 26
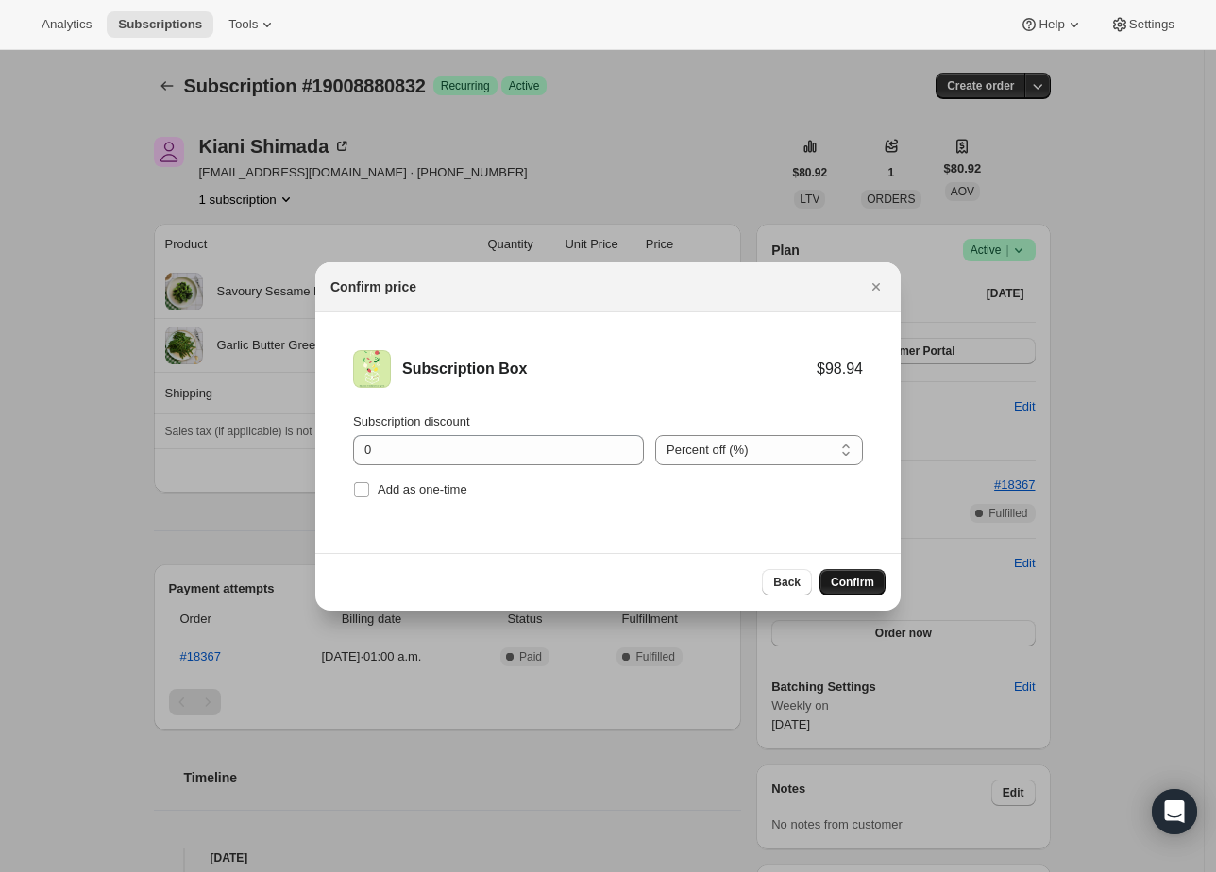
click at [866, 593] on button "Confirm" at bounding box center [852, 582] width 66 height 26
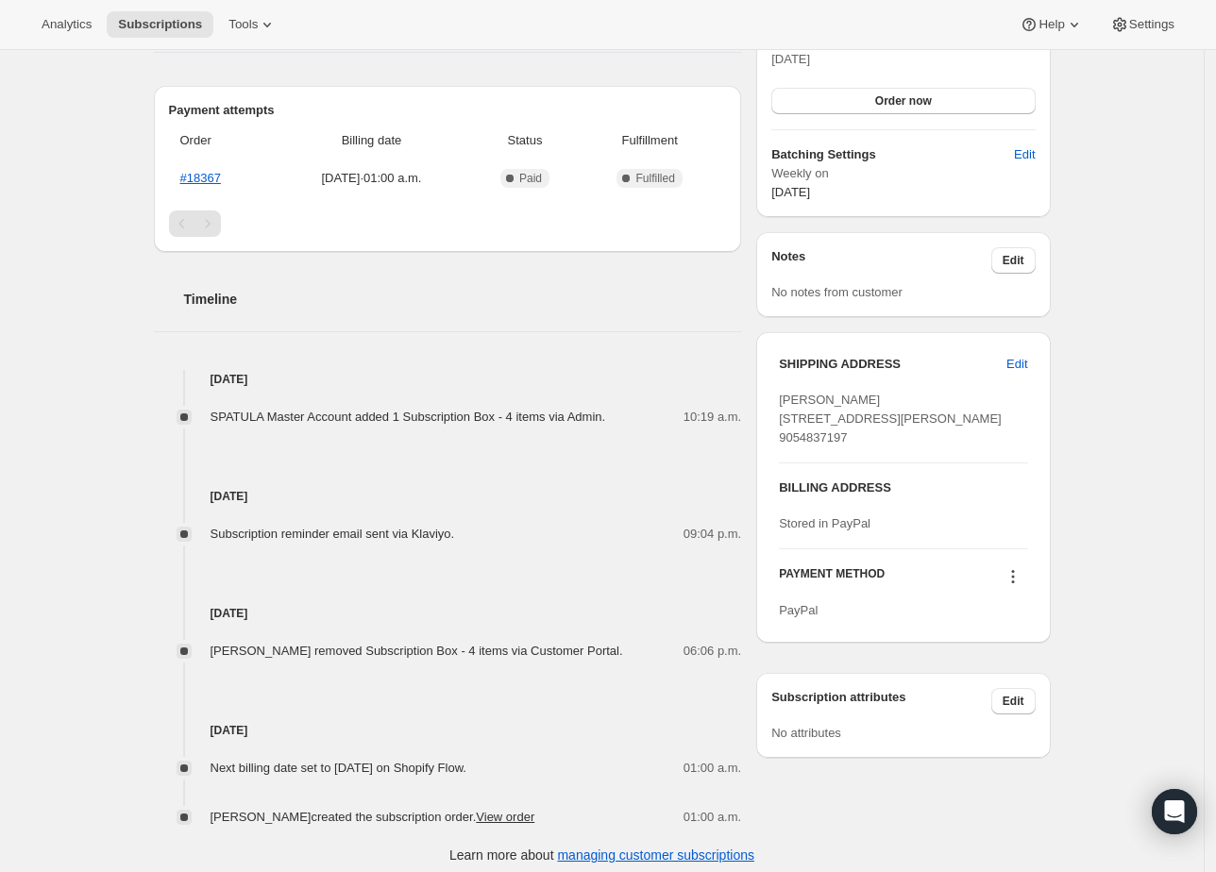
scroll to position [542, 0]
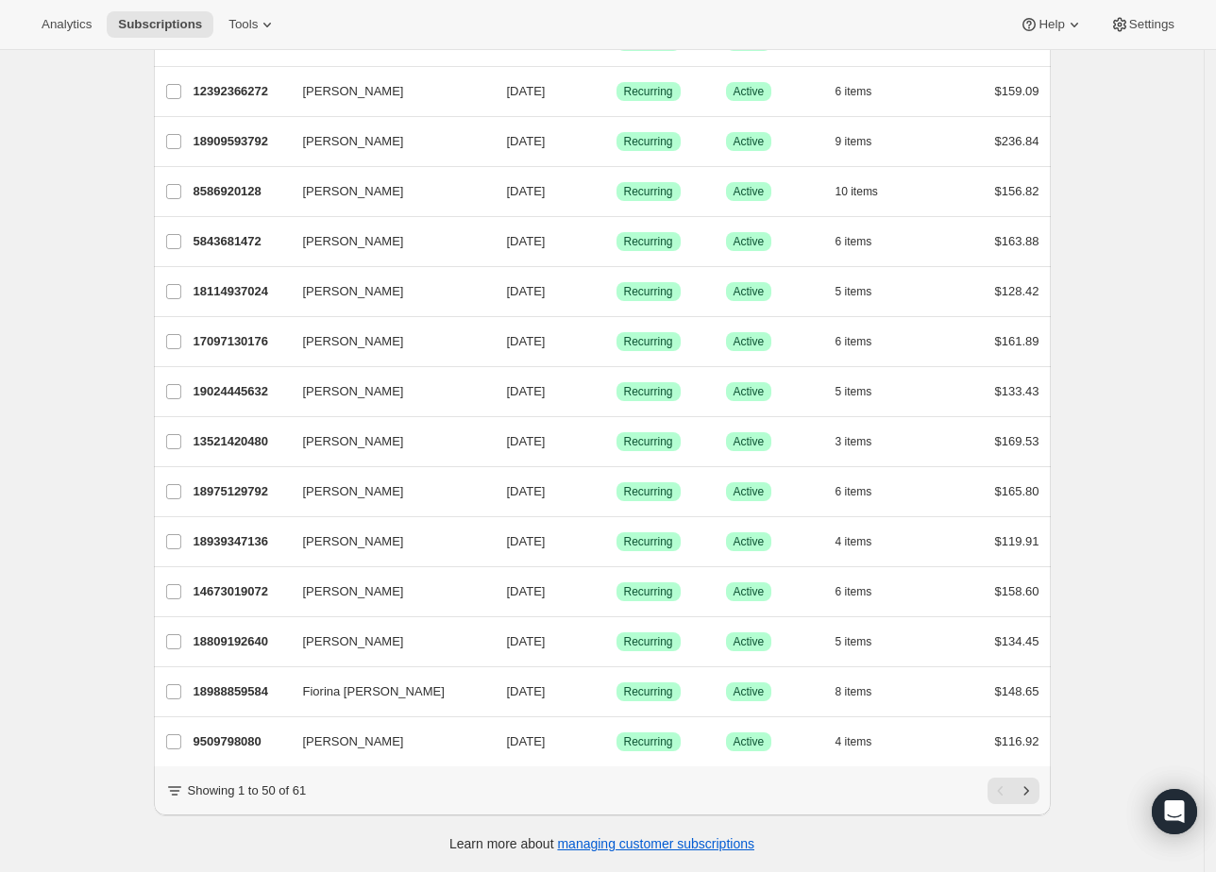
scroll to position [1960, 0]
click at [1026, 791] on icon "Next" at bounding box center [1026, 791] width 19 height 19
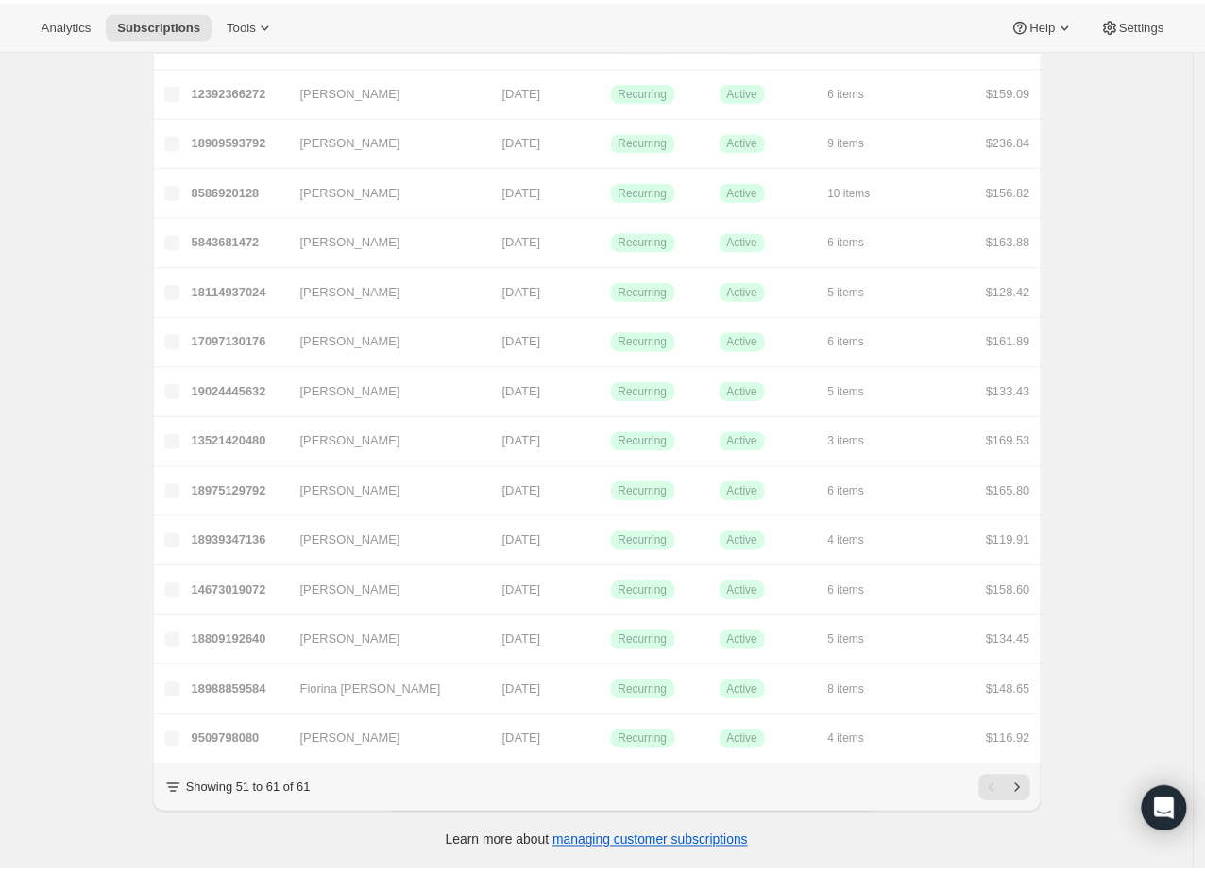
scroll to position [50, 0]
